Goal: Transaction & Acquisition: Purchase product/service

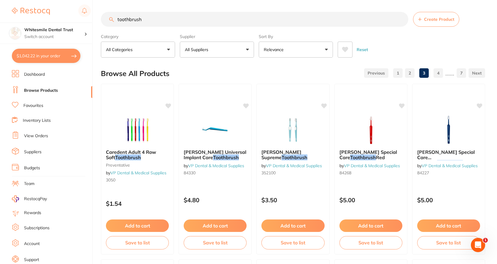
click at [55, 59] on button "$1,042.22 in your order" at bounding box center [46, 56] width 68 height 14
checkbox input "true"
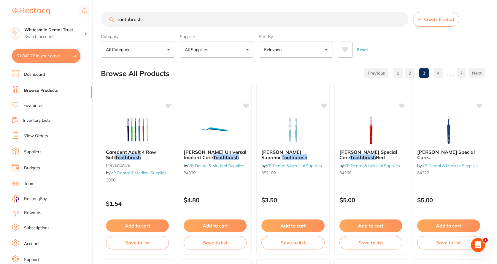
checkbox input "true"
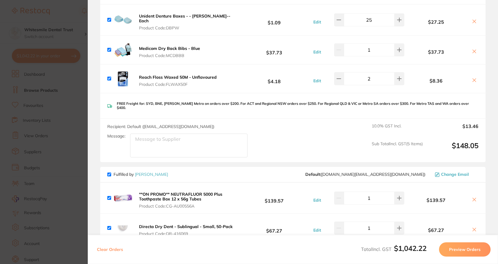
scroll to position [237, 0]
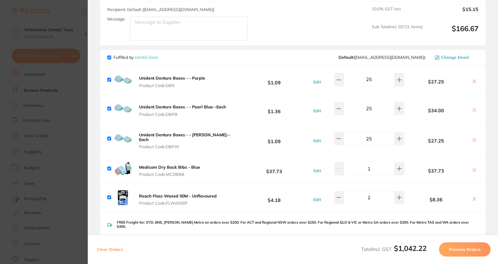
click at [374, 77] on input "25" at bounding box center [369, 79] width 51 height 13
drag, startPoint x: 374, startPoint y: 77, endPoint x: 365, endPoint y: 77, distance: 9.2
click at [365, 77] on input "25" at bounding box center [369, 79] width 51 height 13
type input "30"
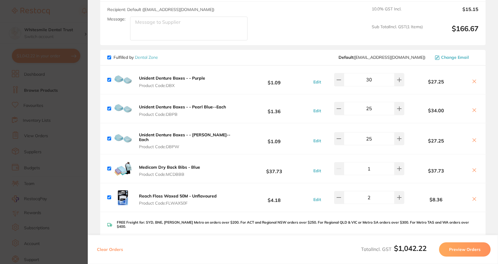
click at [372, 104] on input "25" at bounding box center [369, 108] width 51 height 13
drag, startPoint x: 365, startPoint y: 109, endPoint x: 336, endPoint y: 113, distance: 28.8
click at [336, 113] on div "Unident Denture Boxes - - Pearl Blue--Each Product Code: DBPB $1.36 Edit 25 $34…" at bounding box center [292, 108] width 385 height 28
type input "30"
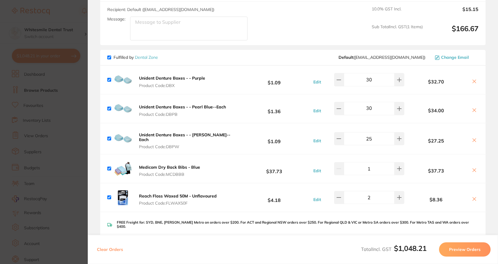
click at [377, 137] on input "25" at bounding box center [369, 138] width 51 height 13
type input "3"
type input "25"
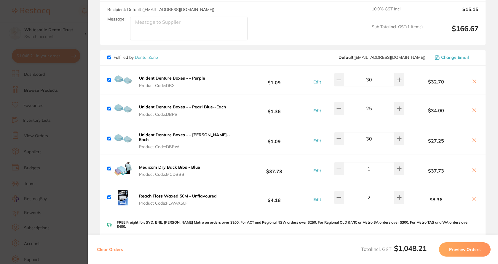
type input "30"
click at [374, 105] on input "25" at bounding box center [369, 108] width 51 height 13
drag, startPoint x: 374, startPoint y: 105, endPoint x: 334, endPoint y: 114, distance: 40.8
click at [334, 113] on div "Unident Denture Boxes - - Pearl Blue--Each Product Code: DBPB $1.36 Edit 25 $34…" at bounding box center [292, 108] width 385 height 28
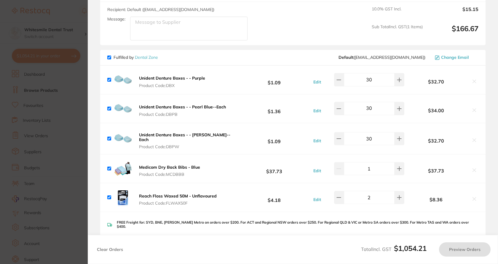
type input "300"
type input "25"
type input "30"
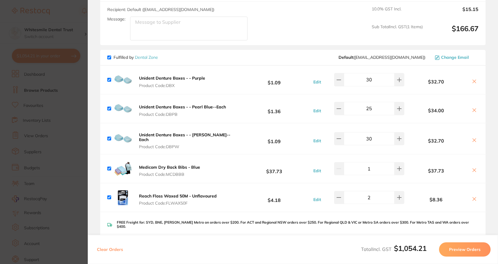
click at [376, 135] on input "30" at bounding box center [369, 138] width 51 height 13
click at [373, 108] on input "25" at bounding box center [369, 108] width 51 height 13
drag, startPoint x: 372, startPoint y: 107, endPoint x: 359, endPoint y: 108, distance: 13.0
click at [359, 108] on input "25" at bounding box center [369, 108] width 51 height 13
click at [381, 142] on div "Unident Denture Boxes - - [PERSON_NAME]--Each Product Code: DBPW $1.09 Edit 30 …" at bounding box center [292, 138] width 385 height 31
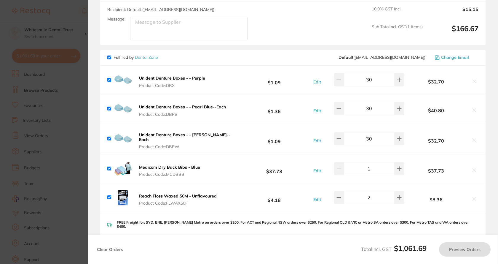
click at [380, 139] on input "30" at bounding box center [369, 138] width 51 height 13
click at [376, 108] on input "25" at bounding box center [369, 108] width 51 height 13
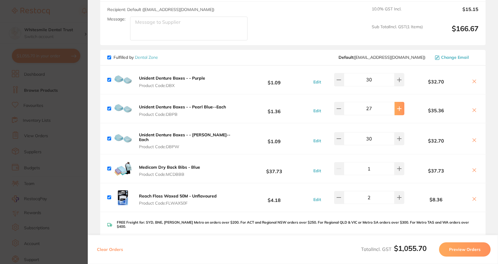
click at [379, 107] on input "30" at bounding box center [369, 108] width 51 height 13
type input "30"
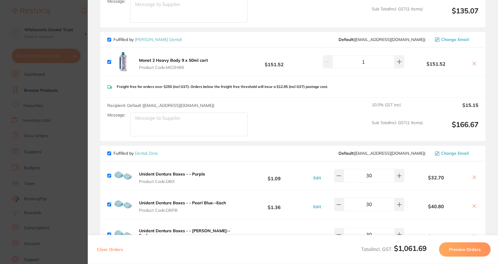
scroll to position [89, 0]
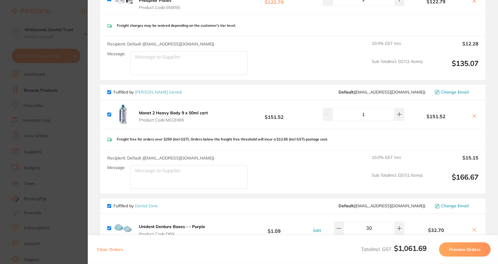
click at [48, 54] on section "Update RRP Set your pre negotiated price for this item. Item Agreed RRP (excl. …" at bounding box center [249, 132] width 498 height 264
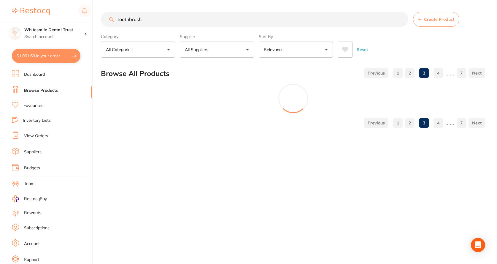
scroll to position [0, 0]
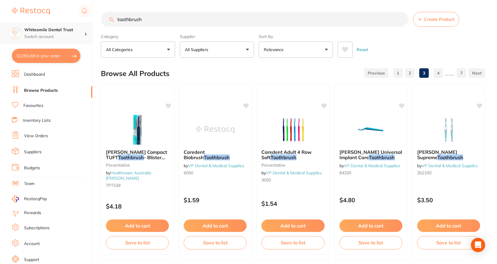
drag, startPoint x: 151, startPoint y: 17, endPoint x: 85, endPoint y: 26, distance: 66.1
click at [78, 23] on div "$1,061.69 Whitesmile Dental Trust Switch account Whitesmile Dental Trust $1,061…" at bounding box center [248, 132] width 497 height 264
type input "I"
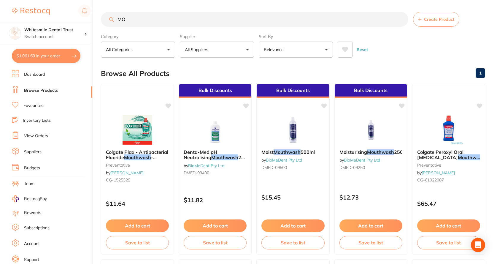
type input "M"
type input "a"
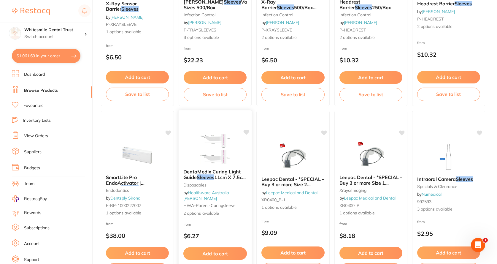
scroll to position [267, 0]
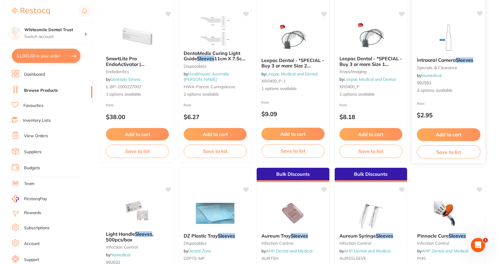
type input "MOUTHWATCH sleeves"
click at [451, 89] on span "3 options available" at bounding box center [447, 90] width 63 height 6
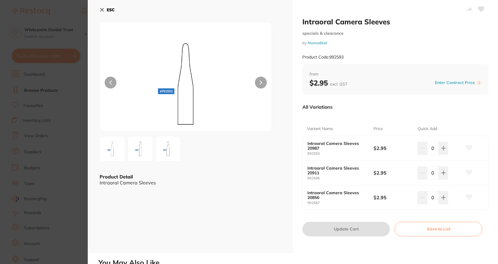
click at [111, 149] on img at bounding box center [112, 148] width 21 height 21
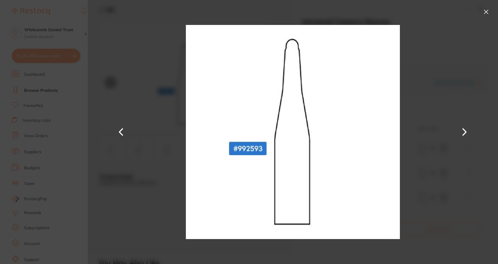
click at [464, 130] on button at bounding box center [464, 132] width 14 height 132
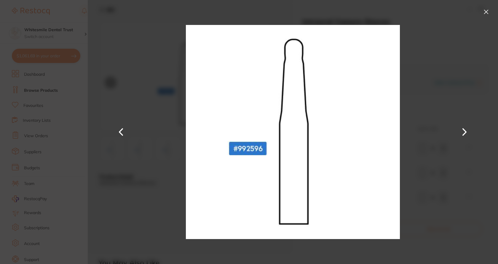
click at [464, 130] on button at bounding box center [464, 132] width 14 height 132
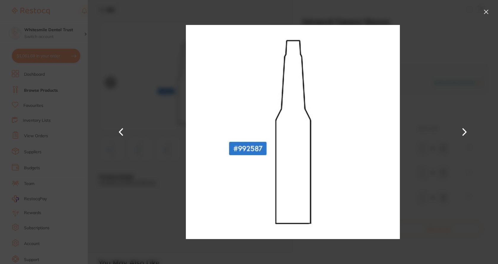
click at [118, 135] on button at bounding box center [121, 132] width 14 height 132
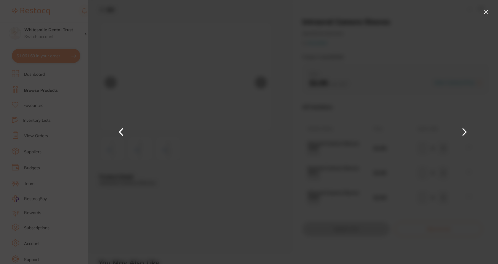
click at [119, 134] on button at bounding box center [121, 132] width 14 height 132
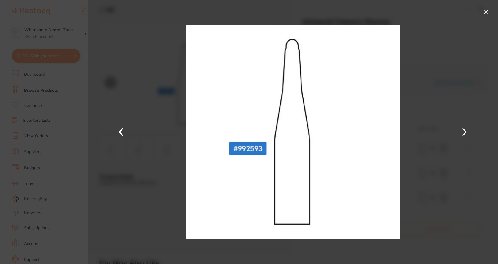
click at [464, 132] on button at bounding box center [464, 132] width 14 height 132
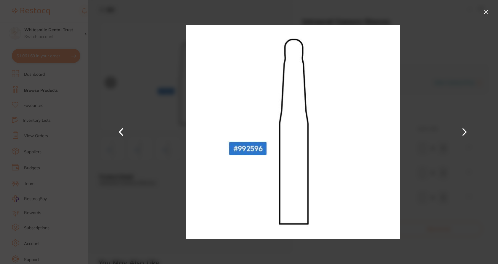
click at [489, 11] on button at bounding box center [485, 11] width 9 height 9
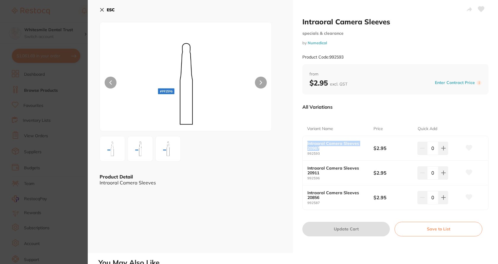
drag, startPoint x: 304, startPoint y: 145, endPoint x: 340, endPoint y: 149, distance: 35.8
click at [340, 149] on div "Intraoral Camera Sleeves 20987 992593 $2.95 0" at bounding box center [396, 148] width 186 height 25
copy b "Intraoral Camera Sleeves 20987"
drag, startPoint x: 325, startPoint y: 179, endPoint x: 301, endPoint y: 167, distance: 26.4
click at [301, 167] on div "Intraoral Camera Sleeves specials & clearance by Numedical Product Code: 992593…" at bounding box center [395, 126] width 205 height 253
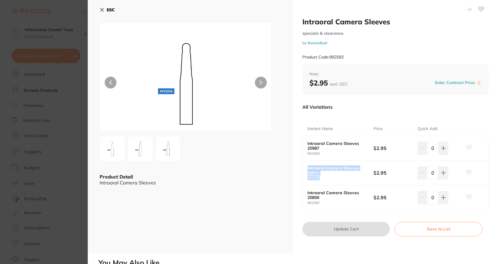
copy div "Intraoral Camera Sleeves 20911 992596"
drag, startPoint x: 320, startPoint y: 196, endPoint x: 304, endPoint y: 192, distance: 16.3
click at [304, 192] on div "Intraoral Camera Sleeves 20856 992587 $2.95 0" at bounding box center [396, 197] width 186 height 24
copy b "Intraoral Camera Sleeves 20856"
click at [263, 81] on button at bounding box center [261, 82] width 12 height 12
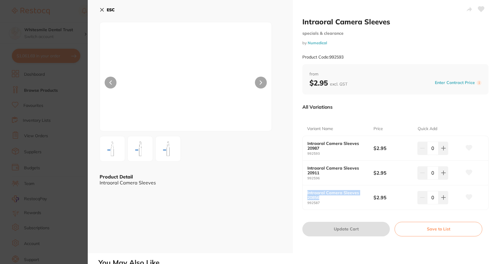
click at [264, 81] on button at bounding box center [261, 82] width 12 height 12
click at [263, 81] on button at bounding box center [261, 82] width 12 height 12
click at [111, 80] on button at bounding box center [111, 82] width 12 height 12
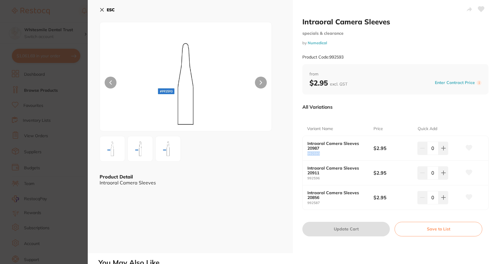
drag, startPoint x: 320, startPoint y: 154, endPoint x: 306, endPoint y: 155, distance: 13.7
click at [306, 155] on div "Intraoral Camera Sleeves 20987 992593 $2.95 0" at bounding box center [396, 148] width 186 height 25
copy small "992593"
click at [105, 10] on button "ESC" at bounding box center [107, 10] width 15 height 10
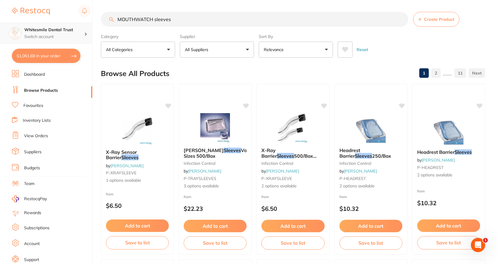
scroll to position [0, 0]
drag, startPoint x: 185, startPoint y: 15, endPoint x: 68, endPoint y: 32, distance: 118.2
click at [68, 32] on div "$1,061.69 Whitesmile Dental Trust Switch account Whitesmile Dental Trust $1,061…" at bounding box center [248, 132] width 497 height 264
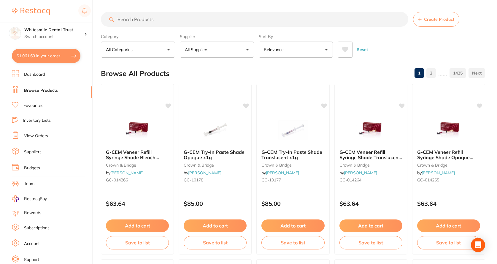
paste input "Intraoral Camera Sheath BIODEGRADEABLE ICICSH8 $15.50 inc GST"
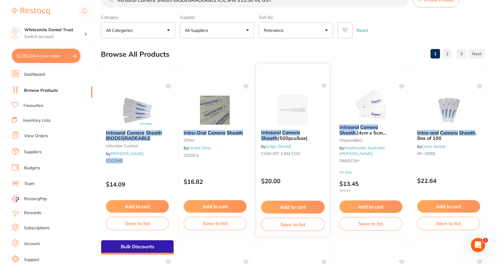
scroll to position [30, 0]
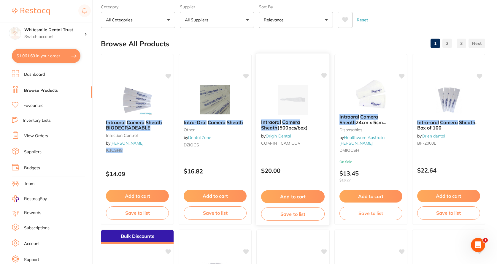
type input "Intraoral Camera Sheath BIODEGRADEABLE ICICSH8 $15.50 inc GST"
click at [298, 105] on img at bounding box center [292, 99] width 39 height 30
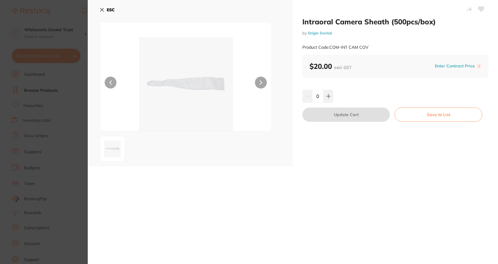
click at [104, 9] on icon at bounding box center [102, 9] width 5 height 5
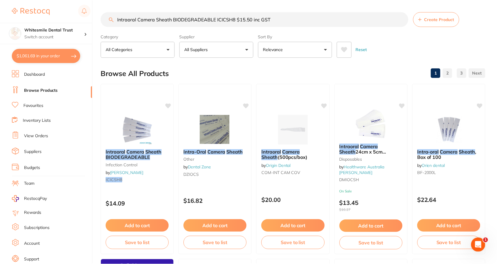
scroll to position [30, 0]
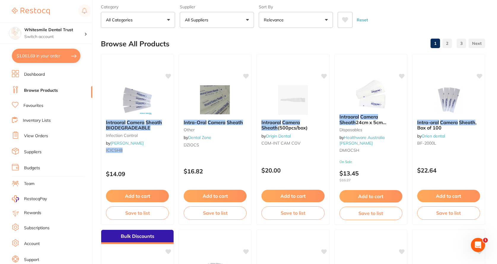
drag, startPoint x: 205, startPoint y: 110, endPoint x: 216, endPoint y: 109, distance: 10.1
click at [206, 110] on img at bounding box center [215, 100] width 39 height 30
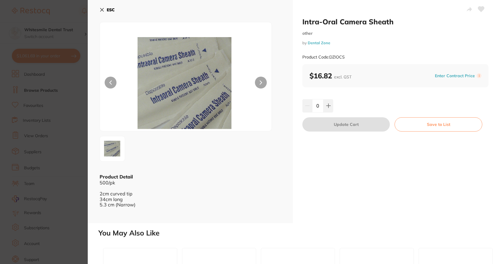
click at [258, 82] on button at bounding box center [261, 82] width 12 height 12
click at [102, 13] on button "ESC" at bounding box center [107, 10] width 15 height 10
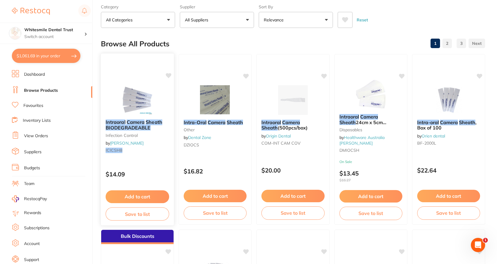
click at [136, 113] on img at bounding box center [137, 99] width 39 height 30
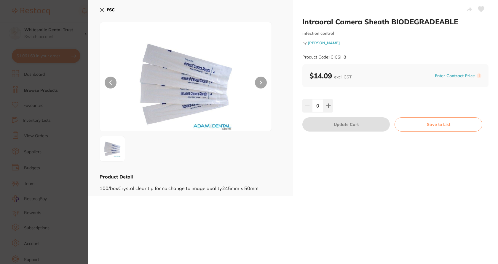
click at [333, 107] on div "0" at bounding box center [395, 105] width 186 height 13
click at [328, 107] on icon at bounding box center [328, 106] width 4 height 4
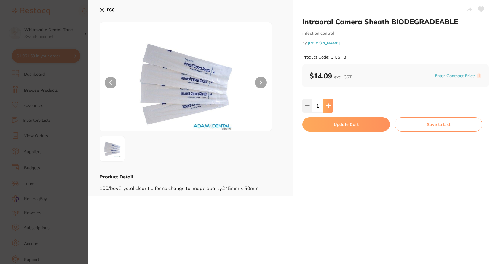
click at [329, 106] on icon at bounding box center [328, 106] width 4 height 4
type input "2"
click at [334, 124] on button "Update Cart" at bounding box center [345, 124] width 87 height 14
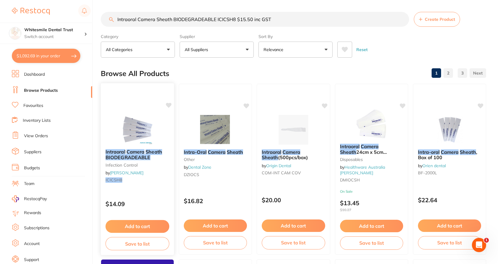
checkbox input "false"
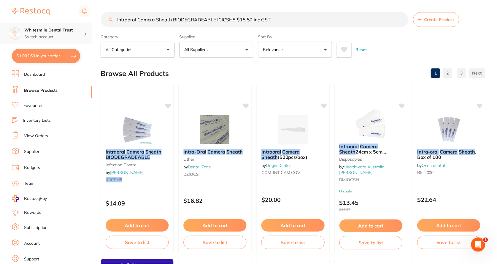
scroll to position [30, 0]
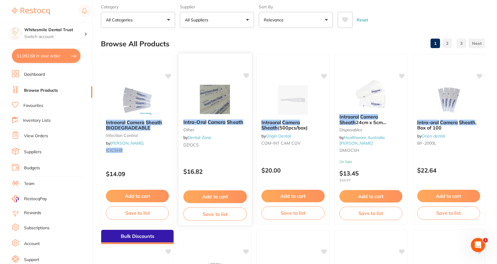
click at [224, 121] on em "Camera" at bounding box center [217, 122] width 18 height 6
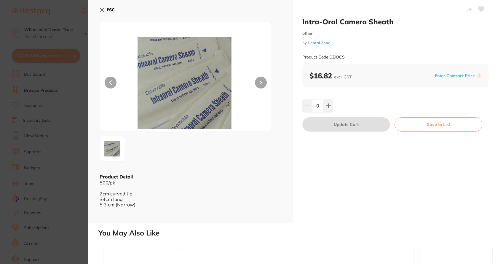
click at [101, 10] on icon at bounding box center [101, 9] width 3 height 3
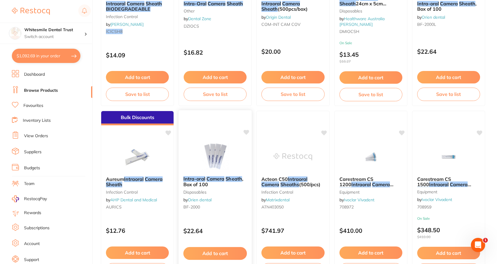
scroll to position [178, 0]
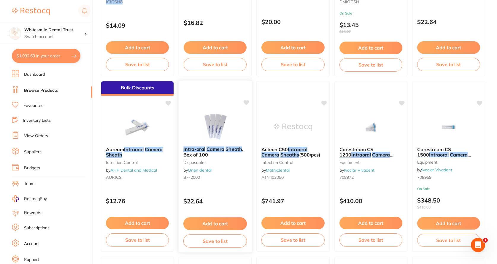
click at [216, 150] on em "Camera" at bounding box center [215, 149] width 18 height 6
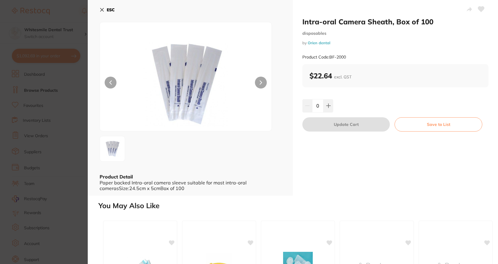
click at [102, 10] on icon at bounding box center [101, 9] width 3 height 3
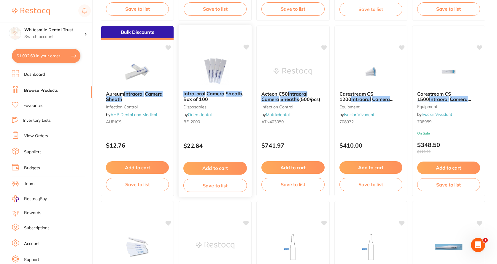
scroll to position [267, 0]
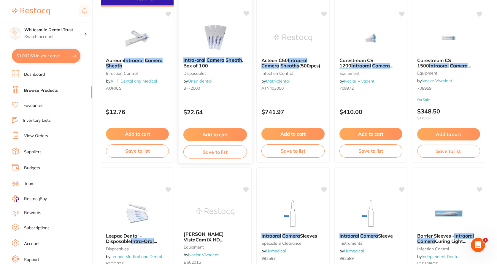
click at [211, 75] on small "disposables" at bounding box center [214, 73] width 63 height 5
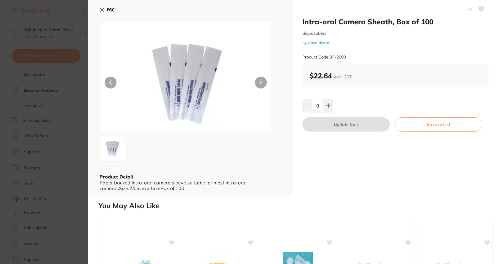
click at [102, 12] on icon at bounding box center [102, 9] width 5 height 5
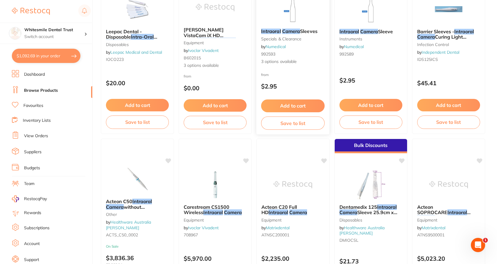
scroll to position [474, 0]
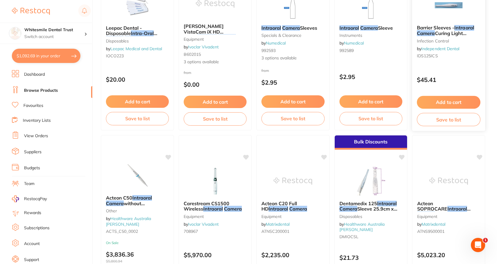
click at [437, 49] on link "Independent Dental" at bounding box center [440, 48] width 38 height 5
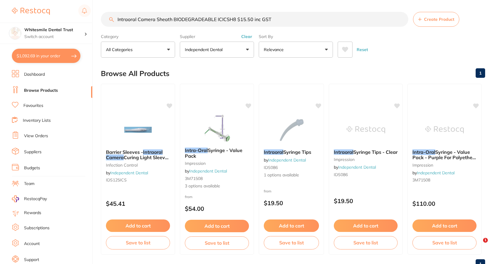
click at [141, 152] on span "Barrier Sleeves -" at bounding box center [124, 152] width 37 height 6
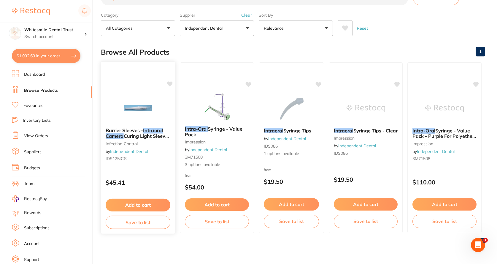
scroll to position [89, 0]
click at [151, 133] on span "Curing Light Sleeves (125)" at bounding box center [138, 138] width 64 height 11
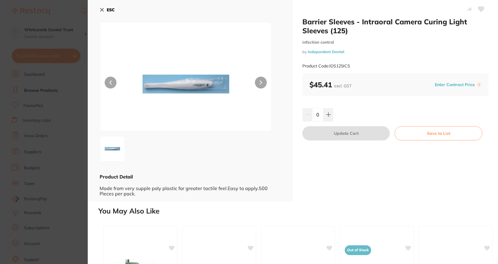
click at [178, 82] on img at bounding box center [185, 84] width 103 height 94
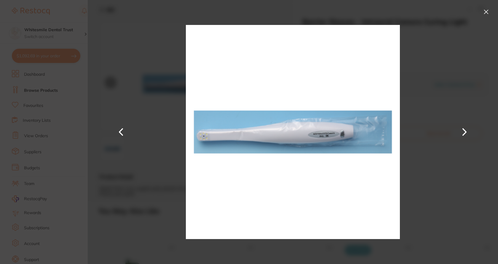
click at [484, 15] on button at bounding box center [485, 11] width 9 height 9
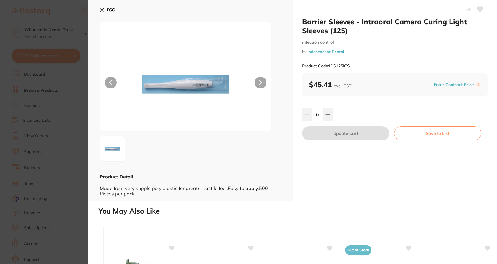
click at [101, 9] on icon at bounding box center [101, 9] width 3 height 3
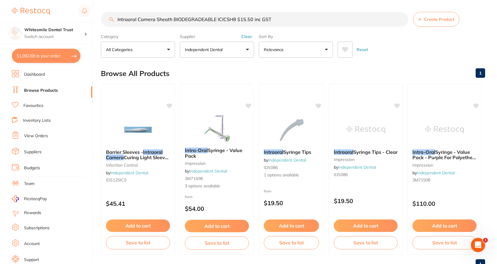
click at [249, 49] on button "Independent Dental" at bounding box center [217, 50] width 74 height 16
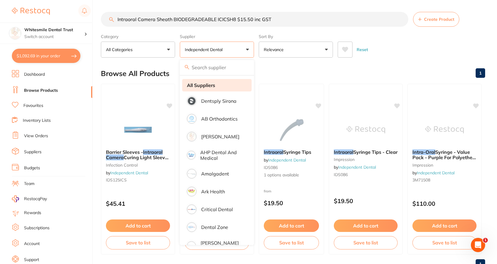
click at [222, 84] on li "All Suppliers" at bounding box center [216, 85] width 69 height 12
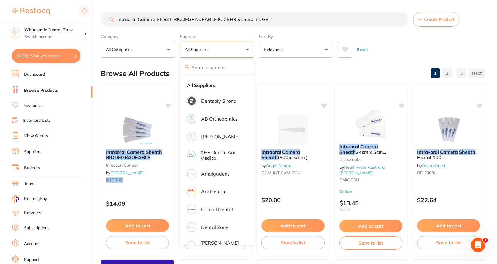
click at [52, 56] on button "$1,092.69 in your order" at bounding box center [46, 56] width 68 height 14
checkbox input "true"
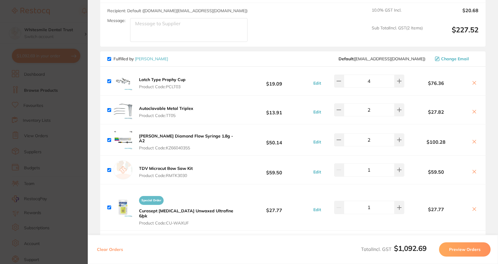
scroll to position [652, 0]
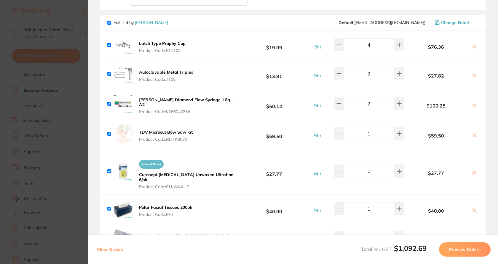
click at [78, 150] on section "Update RRP Set your pre negotiated price for this item. Item Agreed RRP (excl. …" at bounding box center [249, 132] width 498 height 264
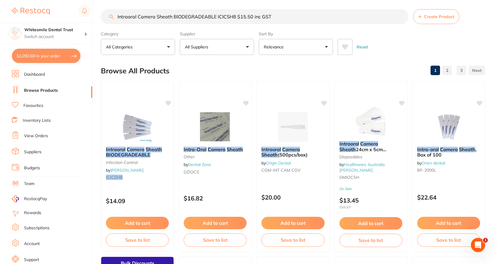
scroll to position [0, 0]
drag, startPoint x: 278, startPoint y: 17, endPoint x: 49, endPoint y: 33, distance: 229.4
click at [49, 33] on div "$1,092.69 Whitesmile Dental Trust Switch account Whitesmile Dental Trust $1,092…" at bounding box center [248, 129] width 497 height 264
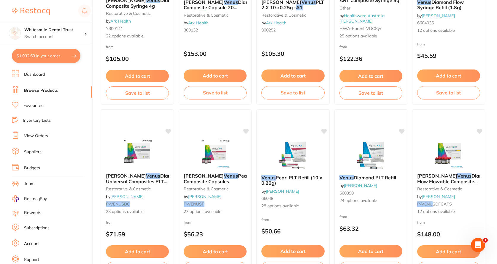
scroll to position [682, 0]
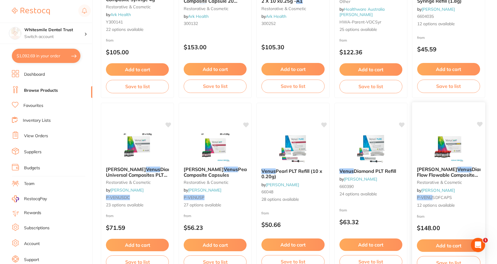
type input "a1 venus"
click at [448, 183] on small "restorative & cosmetic" at bounding box center [447, 182] width 63 height 5
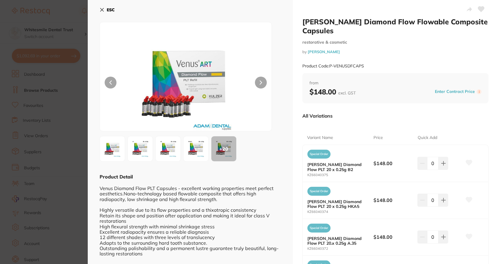
click at [102, 9] on icon at bounding box center [102, 9] width 5 height 5
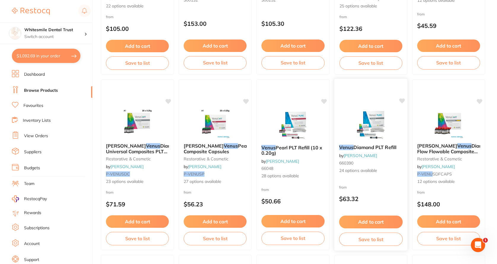
scroll to position [741, 0]
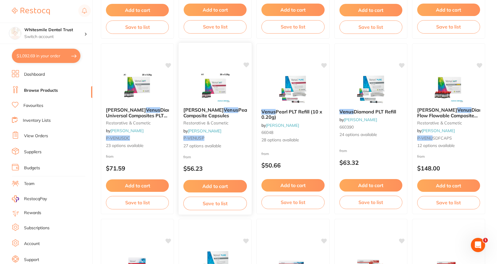
click at [220, 130] on div "Kulzer Venus Pearl Composite Capsules restorative & cosmetic by Adam Dental P-V…" at bounding box center [214, 127] width 73 height 51
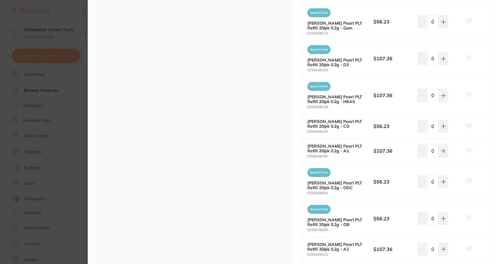
scroll to position [504, 0]
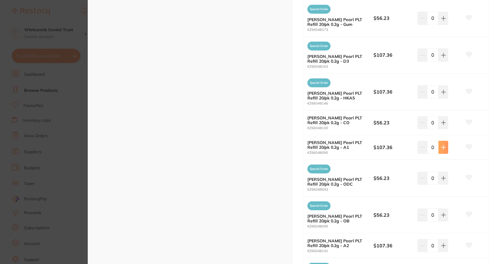
type input "1"
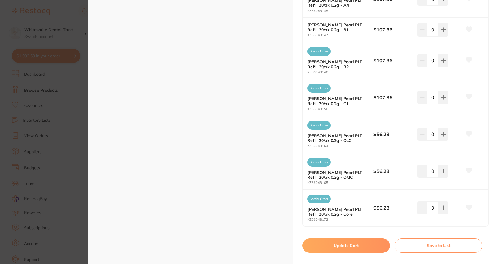
scroll to position [827, 0]
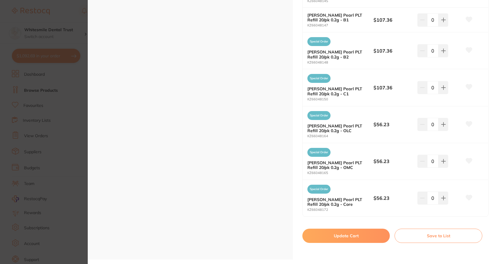
click at [339, 234] on button "Update Cart" at bounding box center [345, 235] width 87 height 14
checkbox input "false"
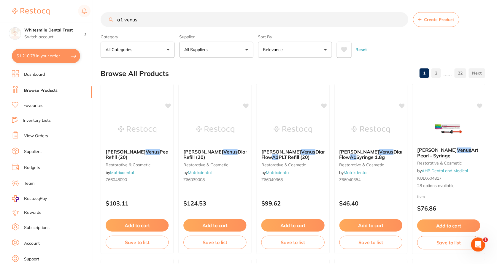
scroll to position [741, 0]
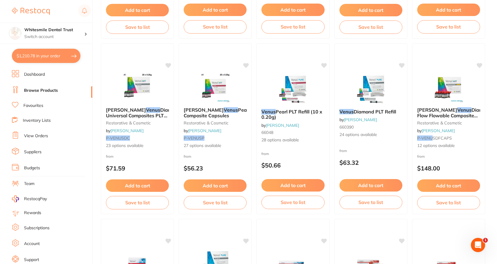
click at [64, 58] on button "$1,210.78 in your order" at bounding box center [46, 56] width 68 height 14
checkbox input "true"
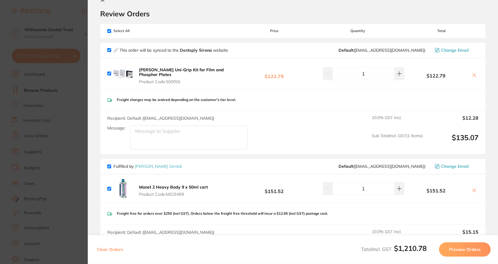
scroll to position [0, 0]
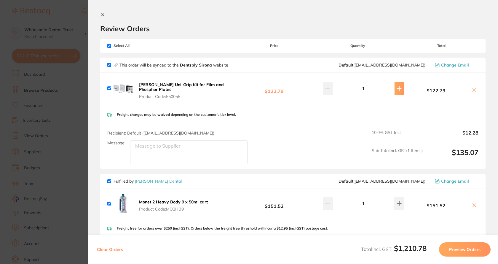
click at [399, 87] on icon at bounding box center [399, 88] width 4 height 4
type input "2"
click at [80, 90] on section "Update RRP Set your pre negotiated price for this item. Item Agreed RRP (excl. …" at bounding box center [249, 132] width 498 height 264
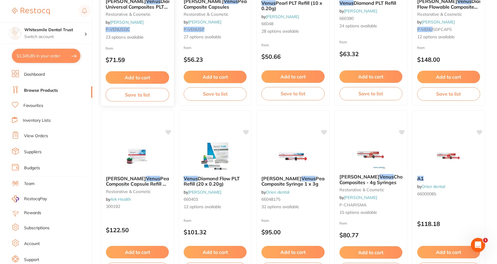
scroll to position [860, 0]
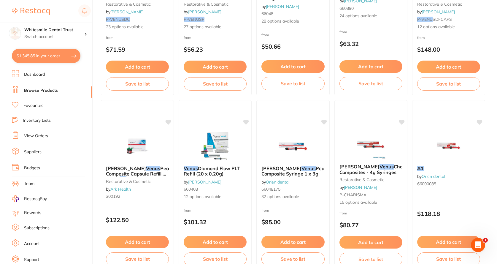
click at [42, 53] on button "$1,345.85 in your order" at bounding box center [46, 56] width 68 height 14
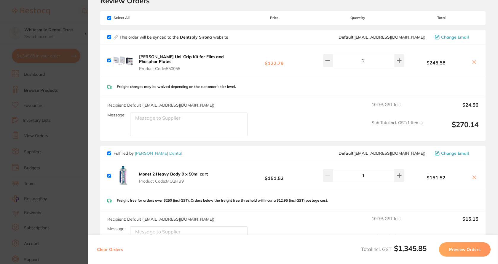
scroll to position [0, 0]
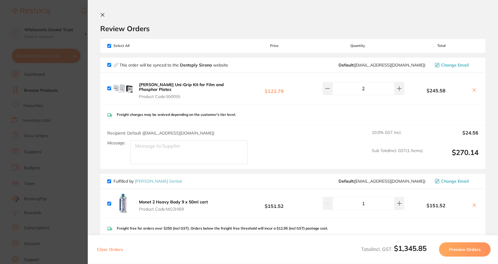
click at [78, 9] on section "Update RRP Set your pre negotiated price for this item. Item Agreed RRP (excl. …" at bounding box center [249, 132] width 498 height 264
